Goal: Find specific page/section: Find specific page/section

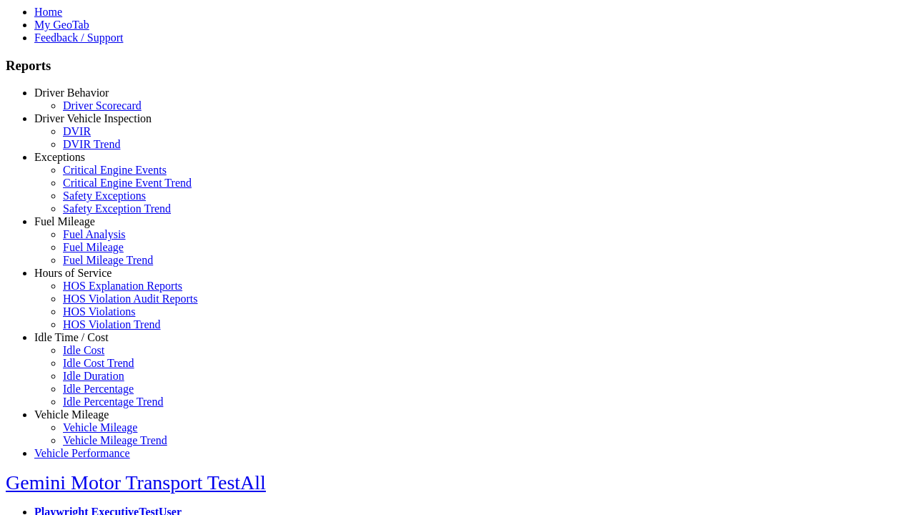
click at [82, 99] on link "Driver Behavior" at bounding box center [71, 92] width 74 height 12
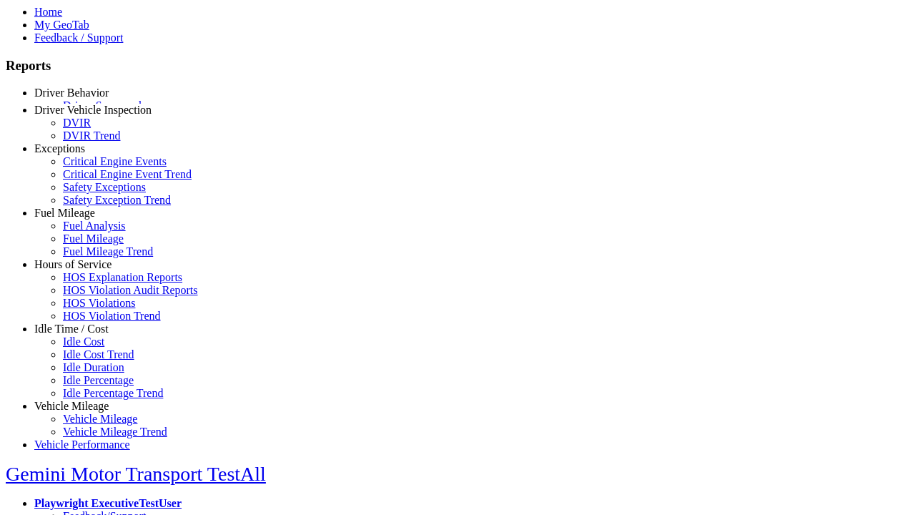
click at [93, 112] on link "Driver Scorecard" at bounding box center [102, 105] width 79 height 12
